Goal: Book appointment/travel/reservation

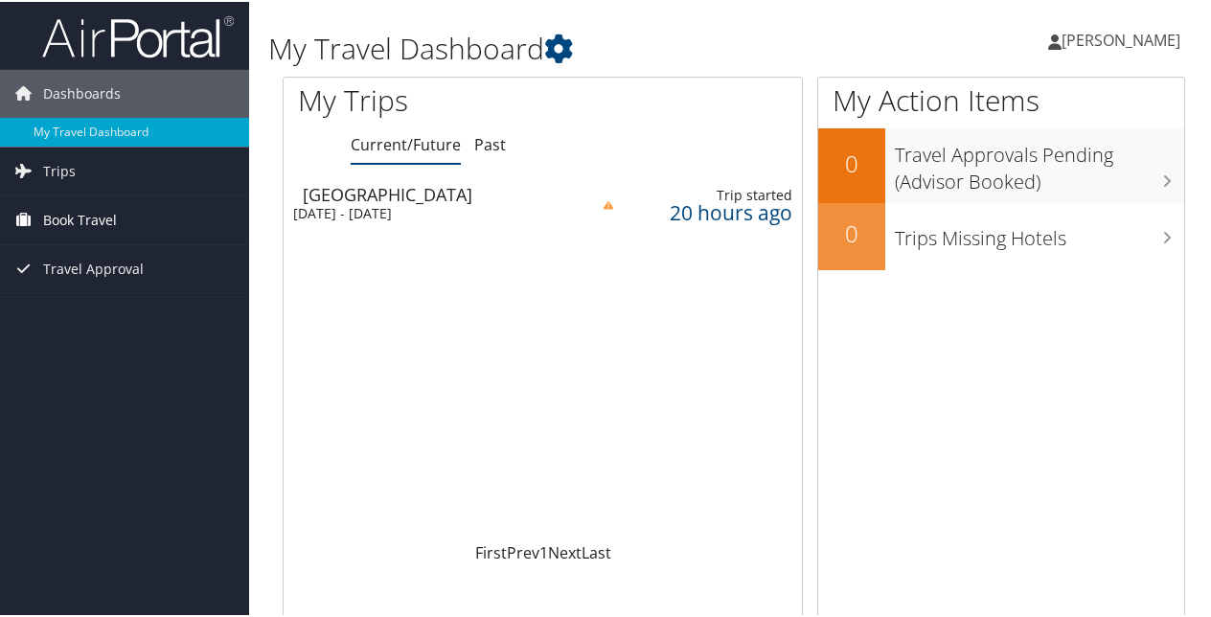
click at [125, 224] on link "Book Travel" at bounding box center [124, 218] width 249 height 48
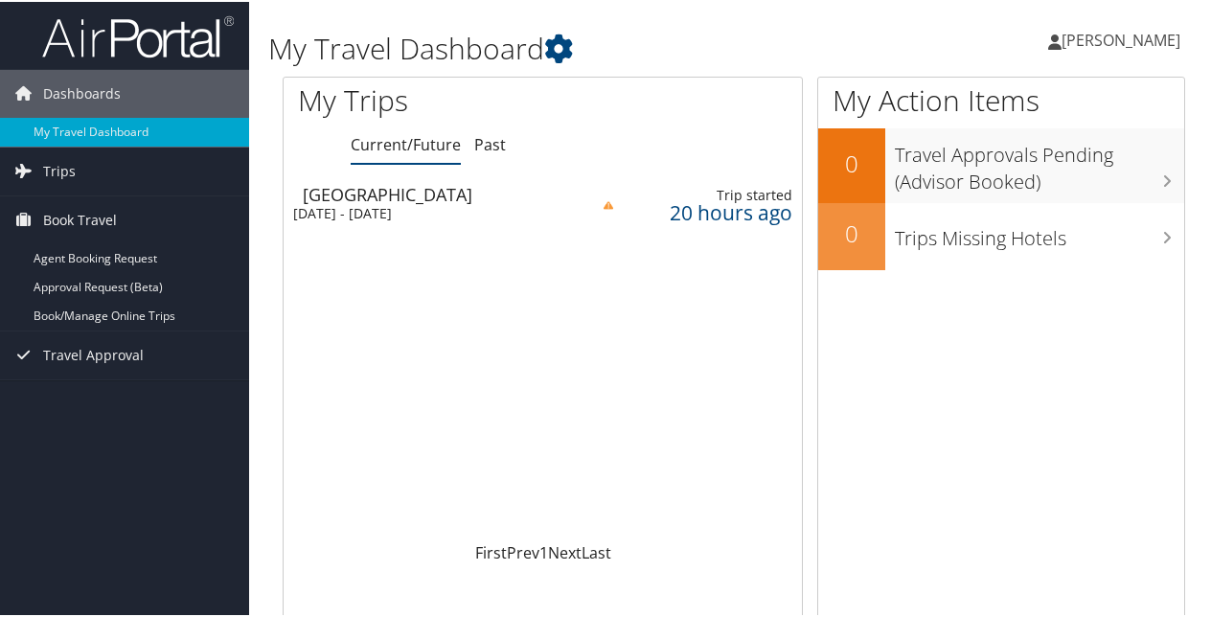
click at [591, 211] on td at bounding box center [582, 202] width 24 height 54
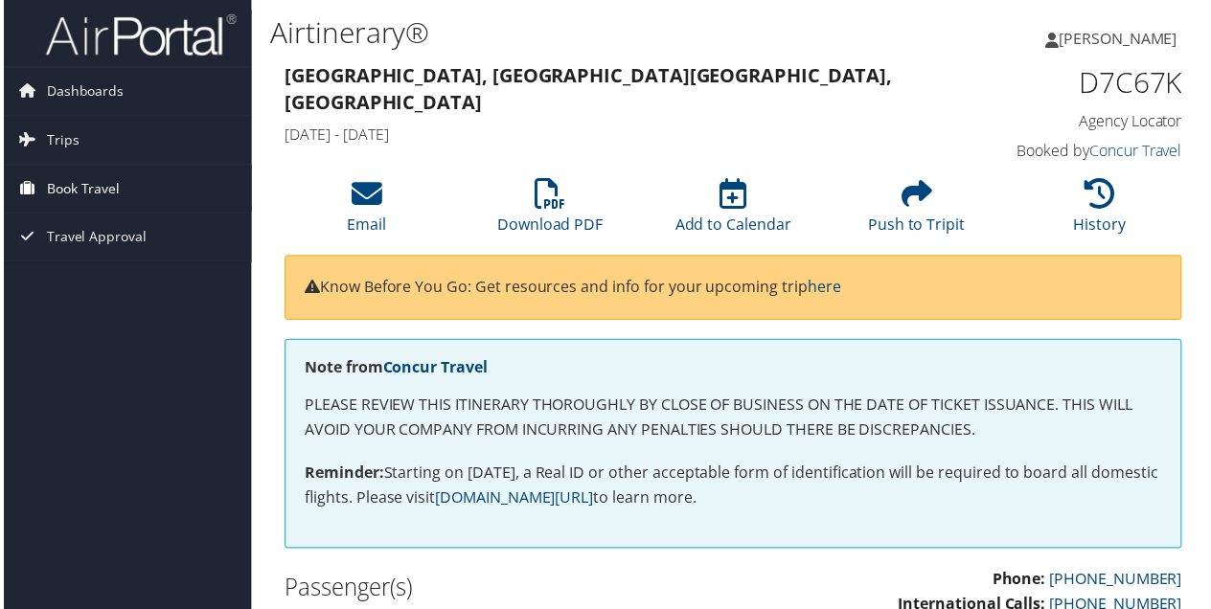
click at [79, 188] on span "Book Travel" at bounding box center [80, 190] width 74 height 48
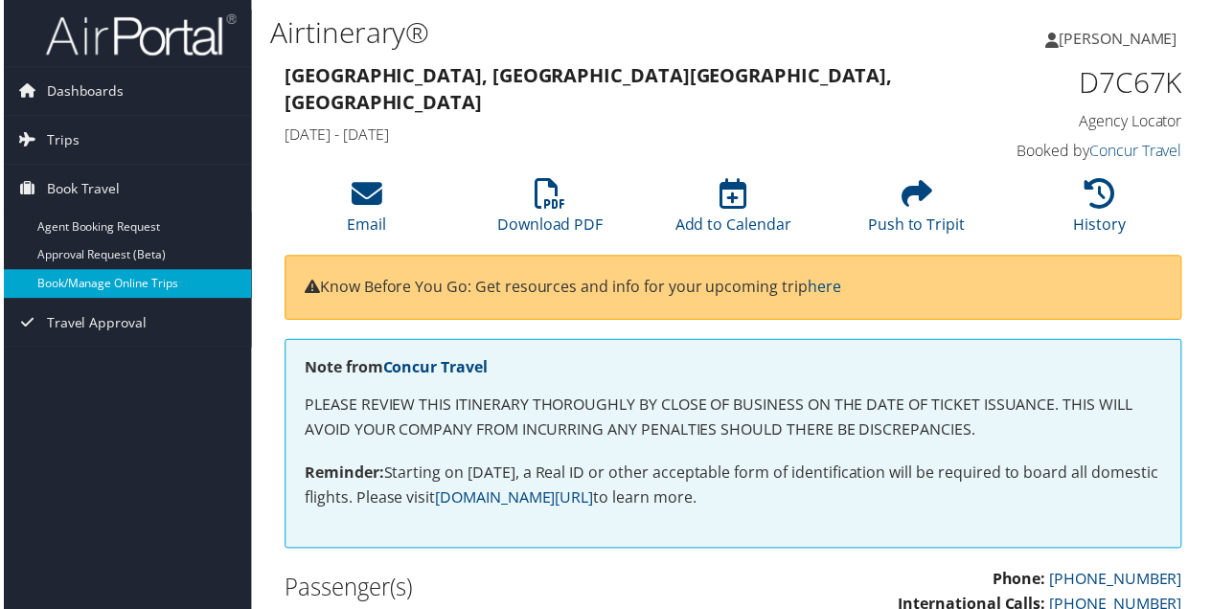
click at [102, 280] on link "Book/Manage Online Trips" at bounding box center [124, 285] width 249 height 29
